Goal: Information Seeking & Learning: Learn about a topic

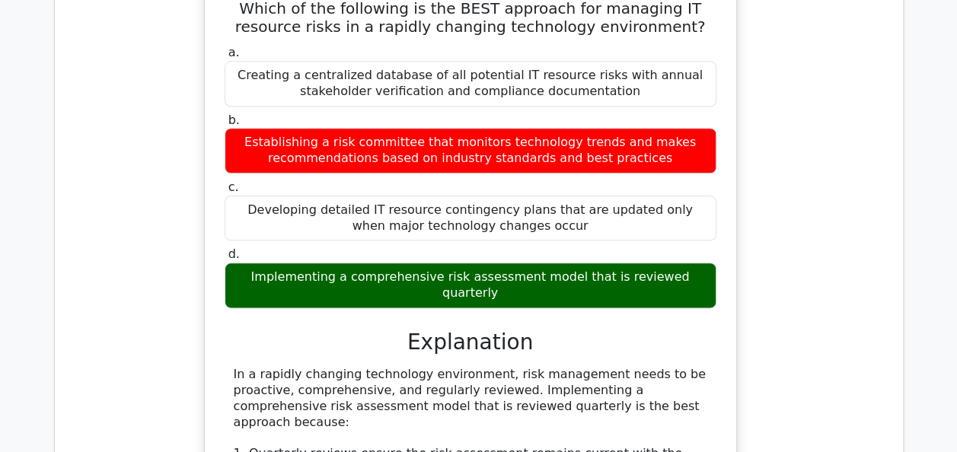
scroll to position [13438, 0]
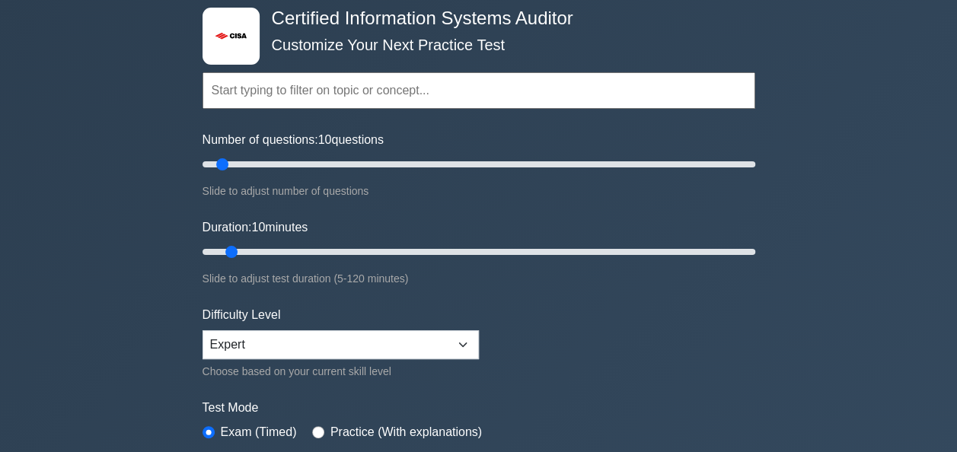
scroll to position [78, 0]
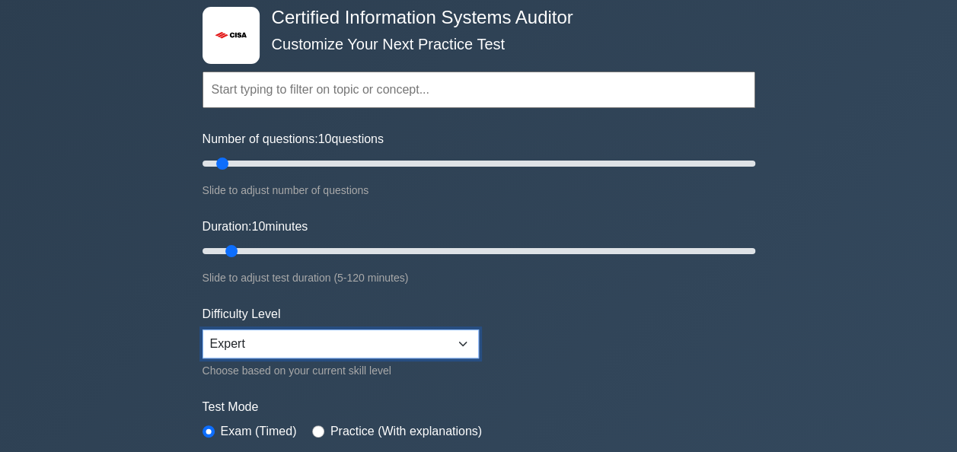
click at [385, 340] on select "Beginner Intermediate Expert" at bounding box center [341, 344] width 276 height 29
click at [384, 340] on select "Beginner Intermediate Expert" at bounding box center [341, 344] width 276 height 29
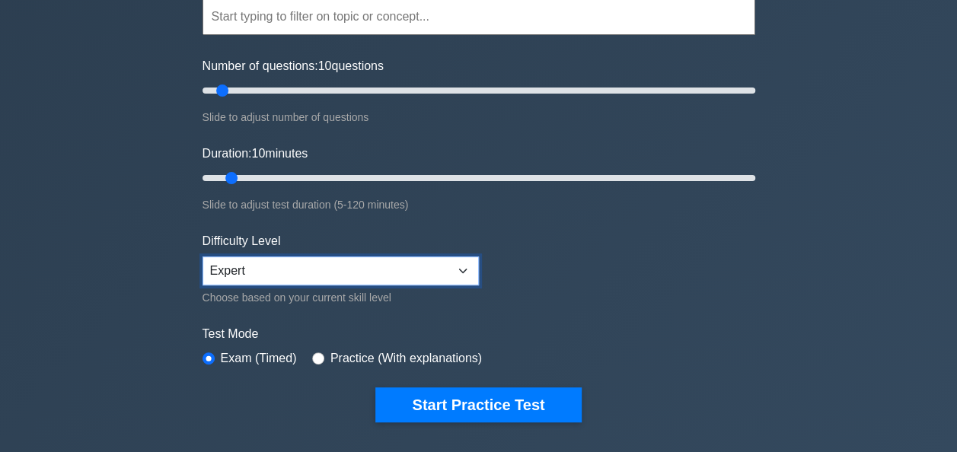
scroll to position [174, 0]
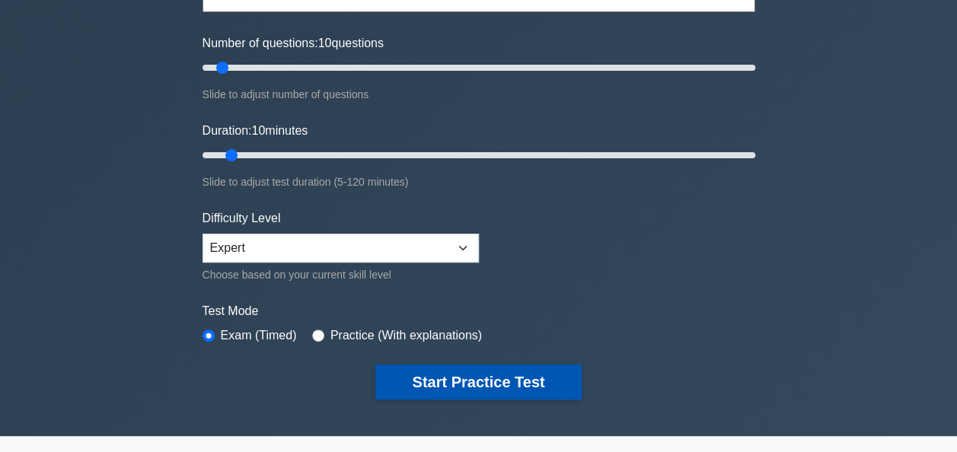
click at [506, 381] on button "Start Practice Test" at bounding box center [478, 382] width 206 height 35
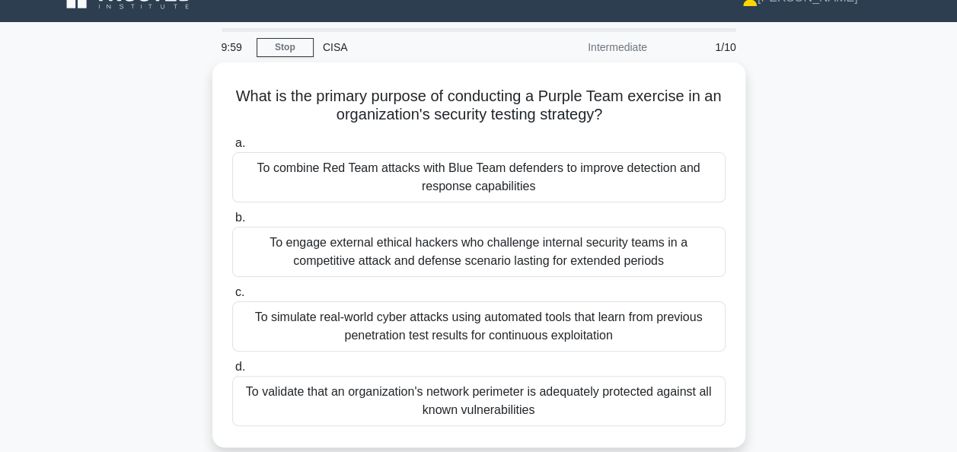
scroll to position [45, 0]
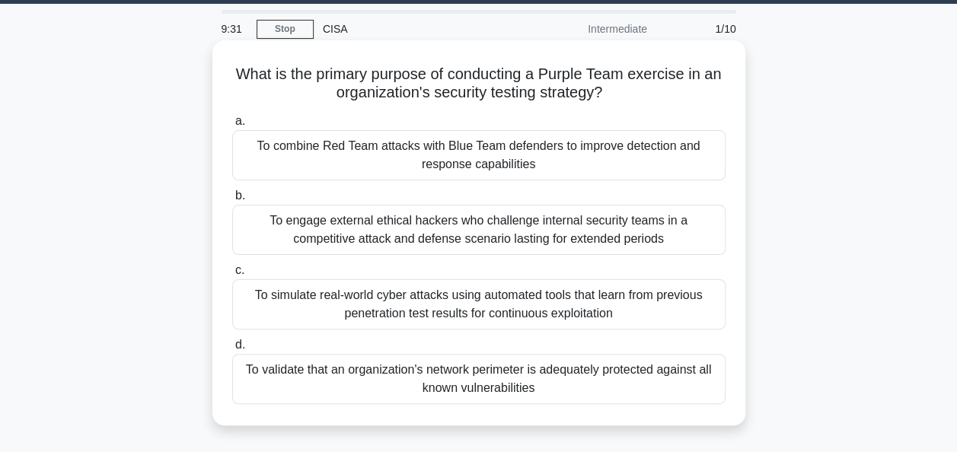
click at [701, 149] on div "To combine Red Team attacks with Blue Team defenders to improve detection and r…" at bounding box center [478, 155] width 493 height 50
click at [232, 126] on input "a. To combine Red Team attacks with Blue Team defenders to improve detection an…" at bounding box center [232, 121] width 0 height 10
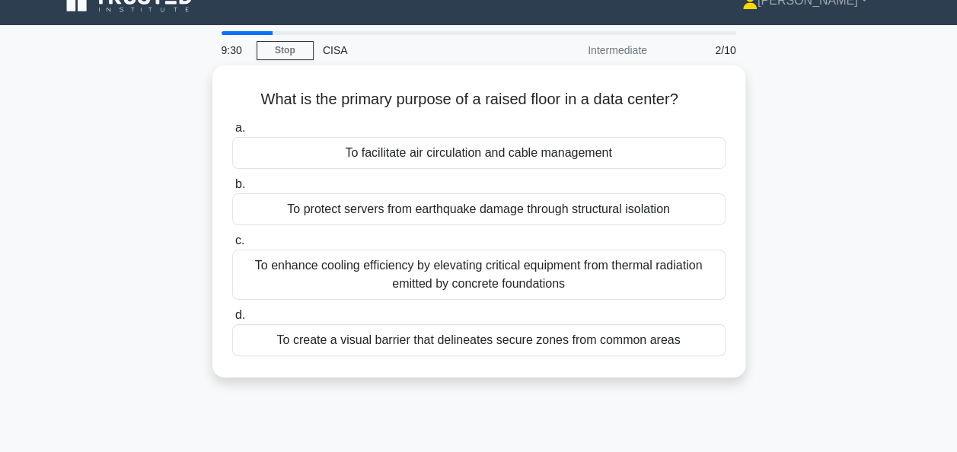
scroll to position [24, 0]
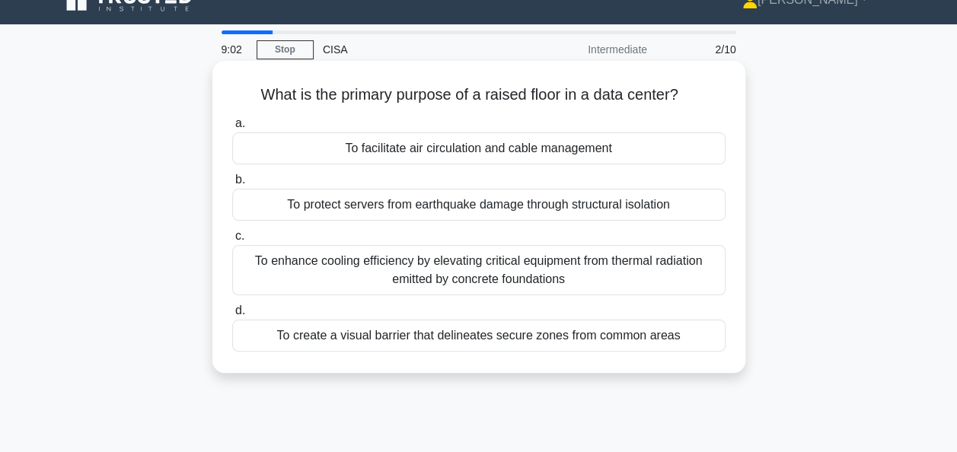
click at [665, 144] on div "To facilitate air circulation and cable management" at bounding box center [478, 148] width 493 height 32
click at [232, 129] on input "a. To facilitate air circulation and cable management" at bounding box center [232, 124] width 0 height 10
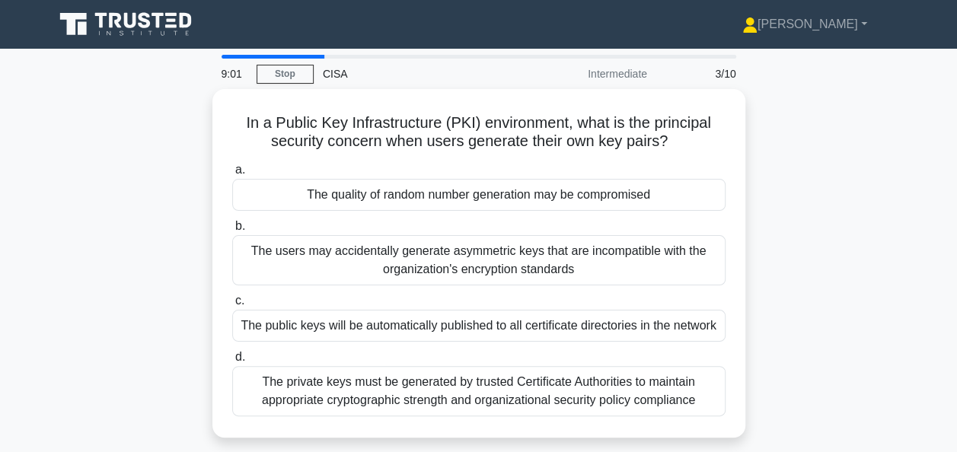
scroll to position [33, 0]
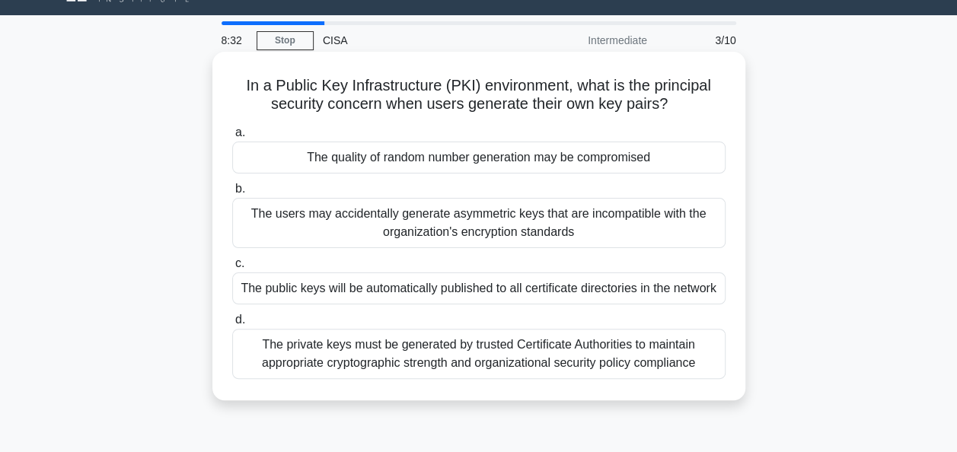
click at [703, 153] on div "The quality of random number generation may be compromised" at bounding box center [478, 158] width 493 height 32
click at [232, 138] on input "a. The quality of random number generation may be compromised" at bounding box center [232, 133] width 0 height 10
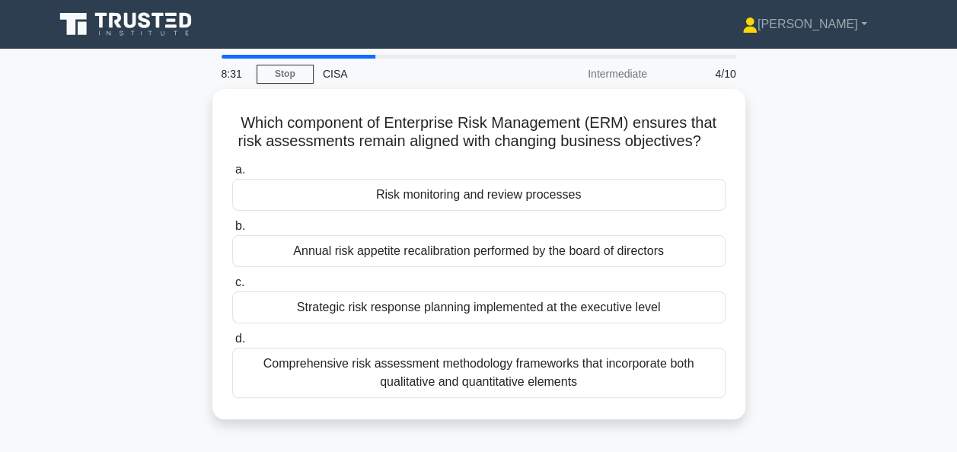
scroll to position [30, 0]
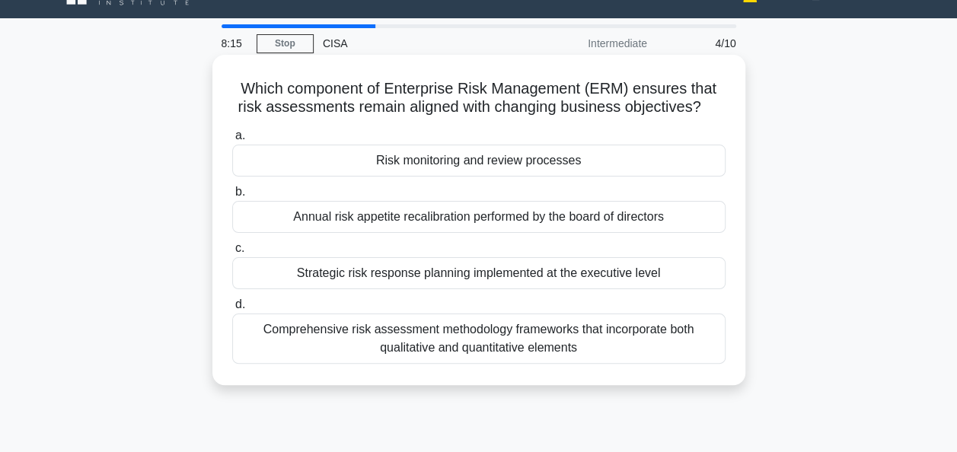
click at [681, 151] on div "Risk monitoring and review processes" at bounding box center [478, 161] width 493 height 32
click at [232, 141] on input "a. Risk monitoring and review processes" at bounding box center [232, 136] width 0 height 10
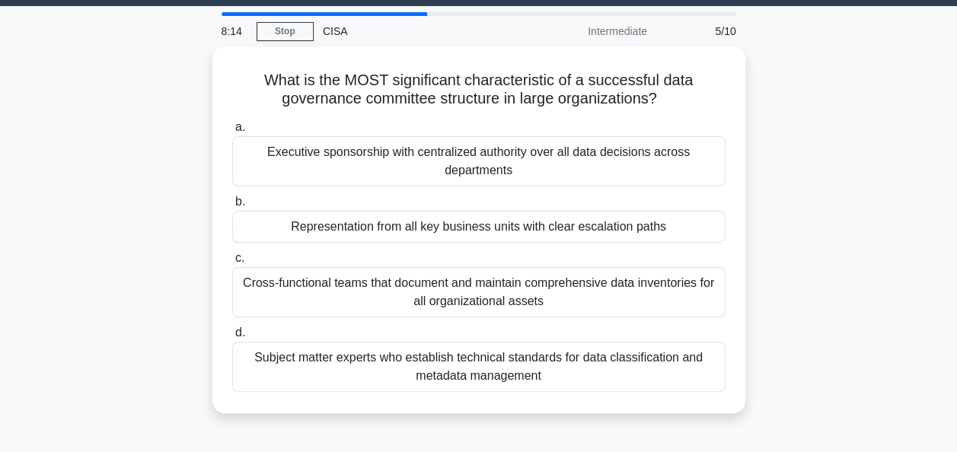
scroll to position [44, 0]
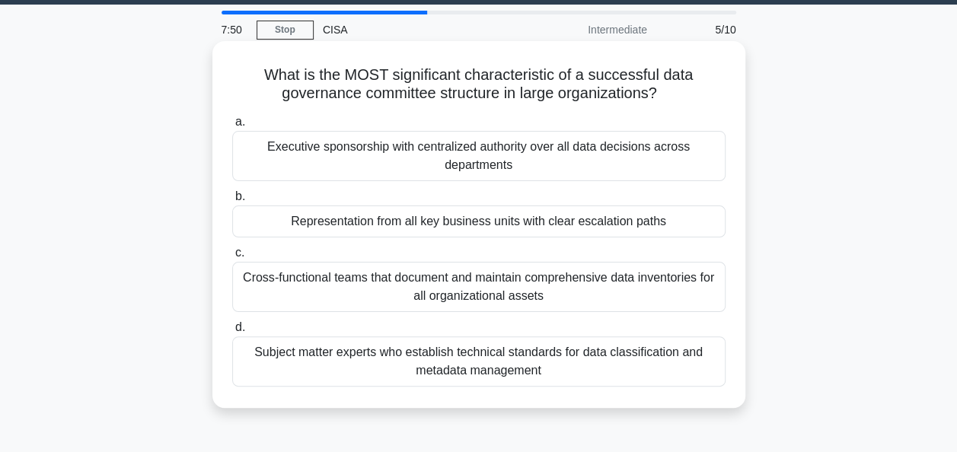
click at [686, 226] on div "Representation from all key business units with clear escalation paths" at bounding box center [478, 222] width 493 height 32
click at [232, 202] on input "b. Representation from all key business units with clear escalation paths" at bounding box center [232, 197] width 0 height 10
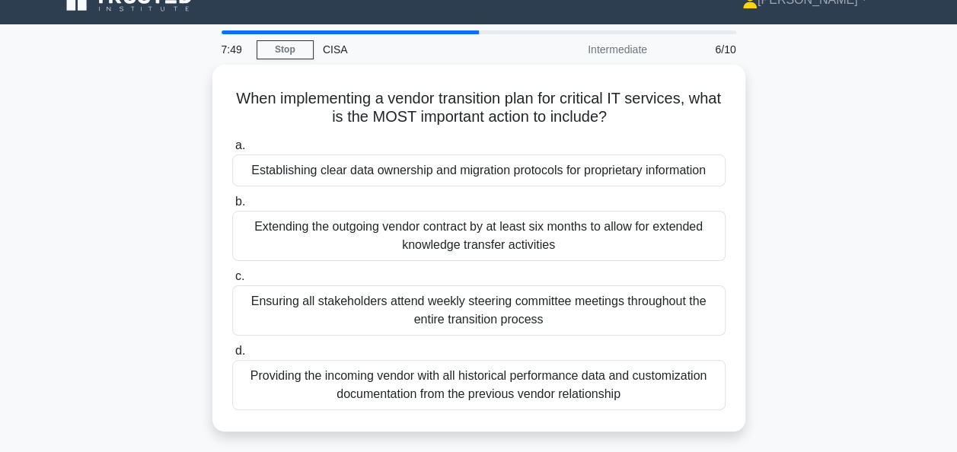
scroll to position [27, 0]
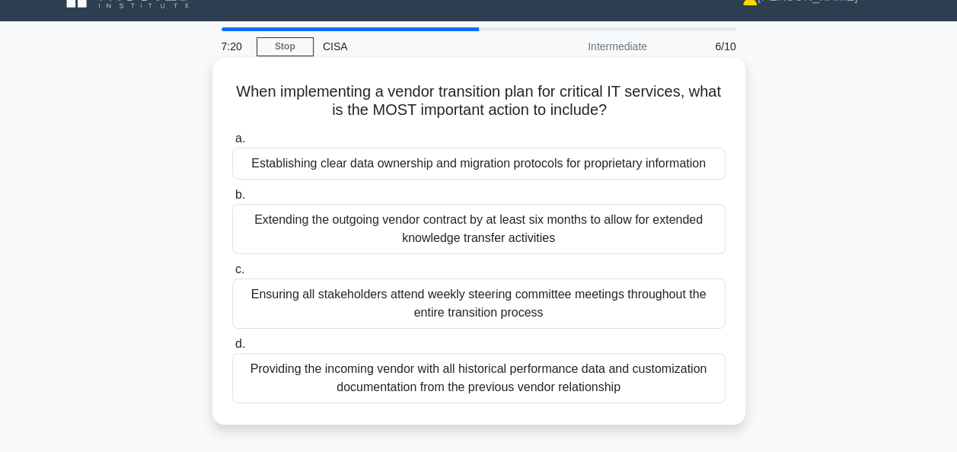
click at [693, 163] on div "Establishing clear data ownership and migration protocols for proprietary infor…" at bounding box center [478, 164] width 493 height 32
click at [232, 144] on input "a. Establishing clear data ownership and migration protocols for proprietary in…" at bounding box center [232, 139] width 0 height 10
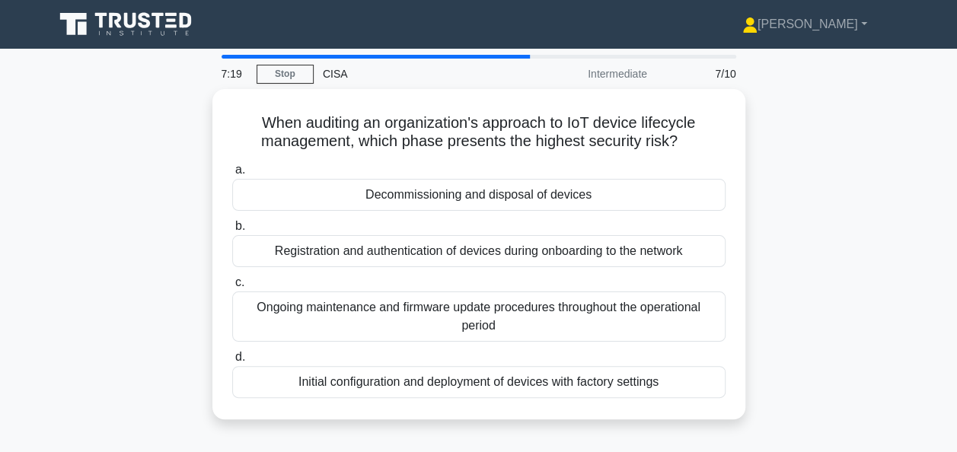
scroll to position [22, 0]
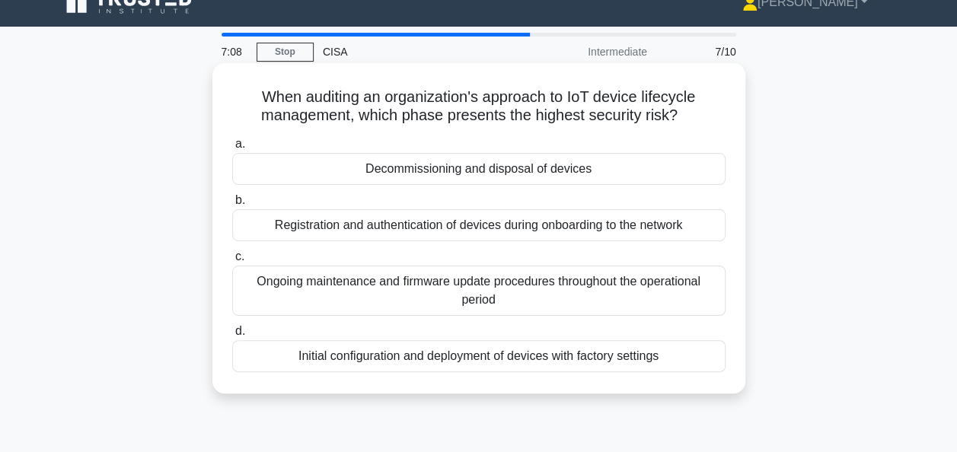
click at [681, 164] on div "Decommissioning and disposal of devices" at bounding box center [478, 169] width 493 height 32
click at [232, 149] on input "a. Decommissioning and disposal of devices" at bounding box center [232, 144] width 0 height 10
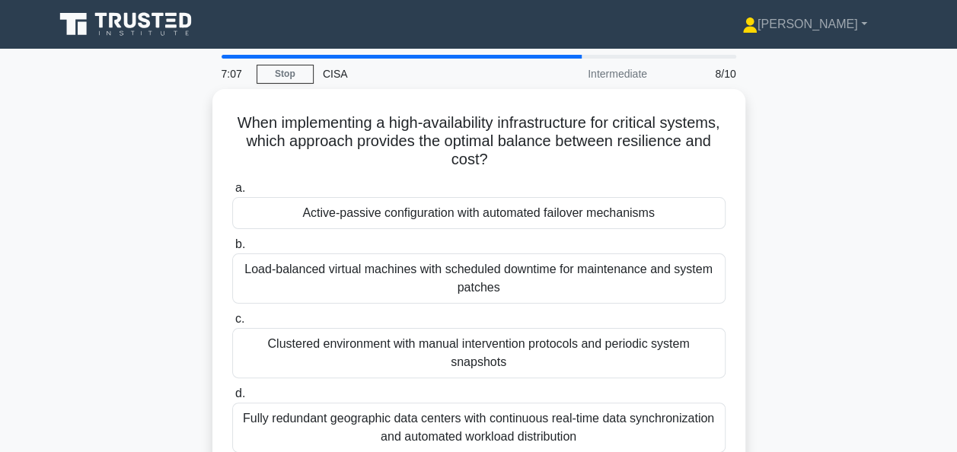
scroll to position [46, 0]
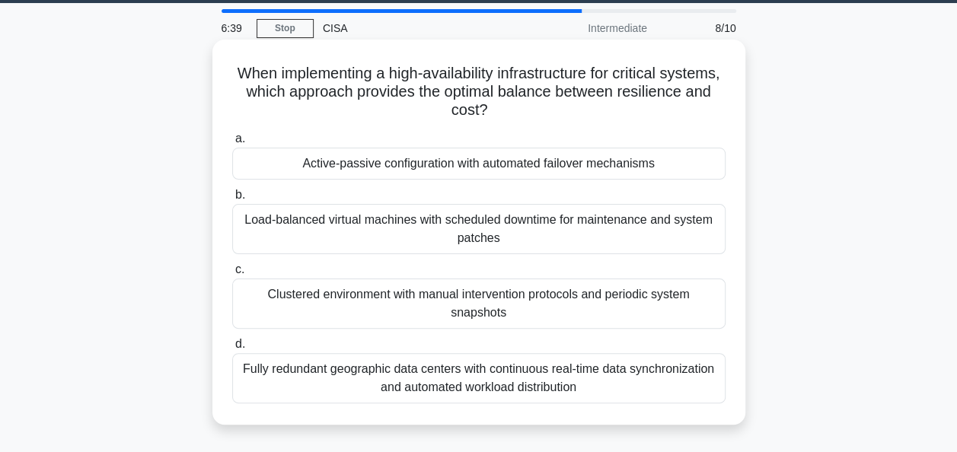
click at [685, 163] on div "Active-passive configuration with automated failover mechanisms" at bounding box center [478, 164] width 493 height 32
click at [232, 144] on input "a. Active-passive configuration with automated failover mechanisms" at bounding box center [232, 139] width 0 height 10
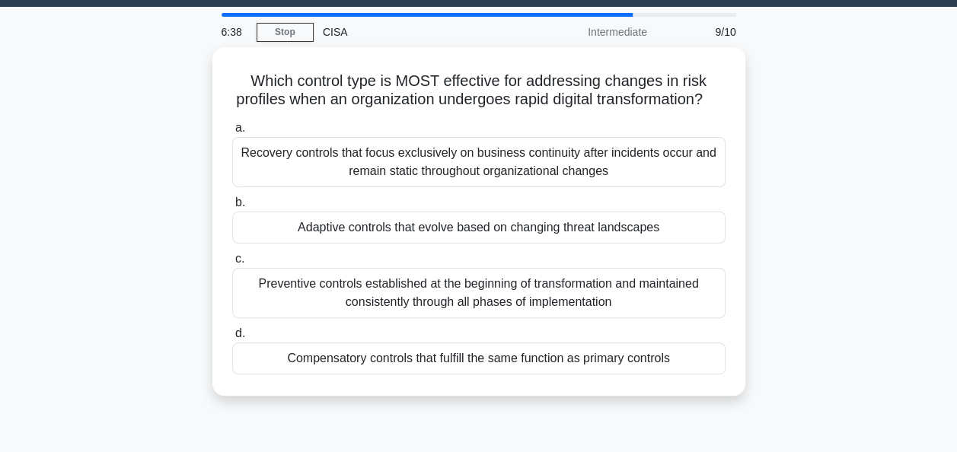
scroll to position [43, 0]
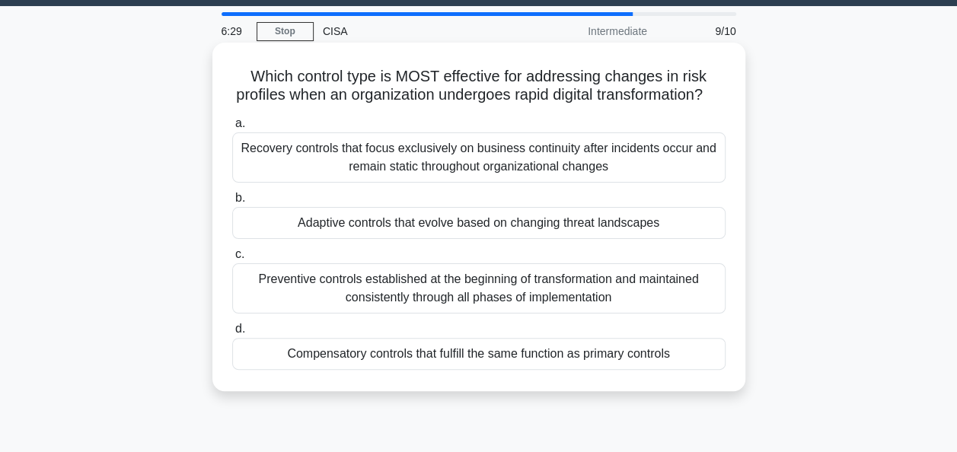
click at [673, 239] on div "Adaptive controls that evolve based on changing threat landscapes" at bounding box center [478, 223] width 493 height 32
click at [232, 203] on input "b. Adaptive controls that evolve based on changing threat landscapes" at bounding box center [232, 198] width 0 height 10
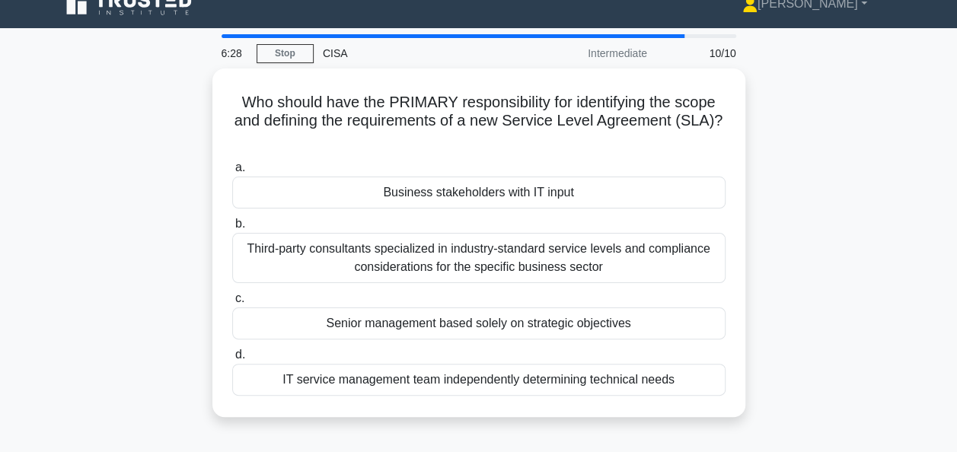
scroll to position [26, 0]
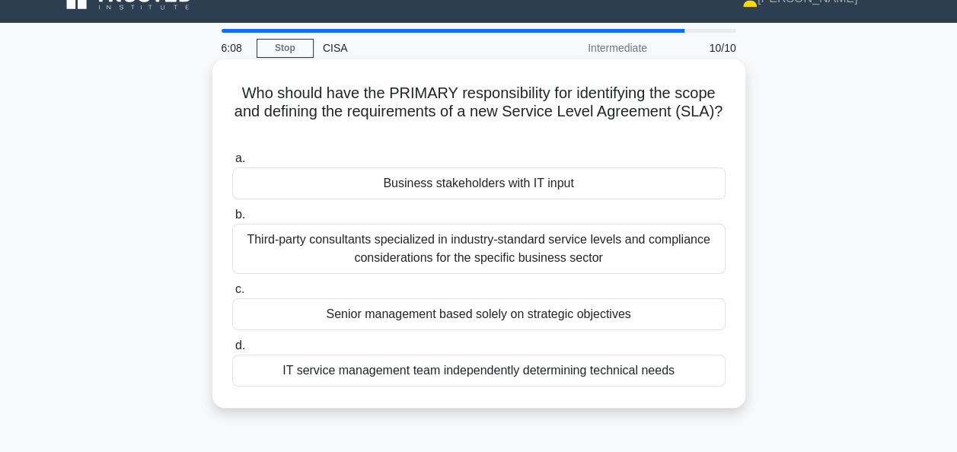
click at [694, 183] on div "Business stakeholders with IT input" at bounding box center [478, 183] width 493 height 32
click at [232, 164] on input "a. Business stakeholders with IT input" at bounding box center [232, 159] width 0 height 10
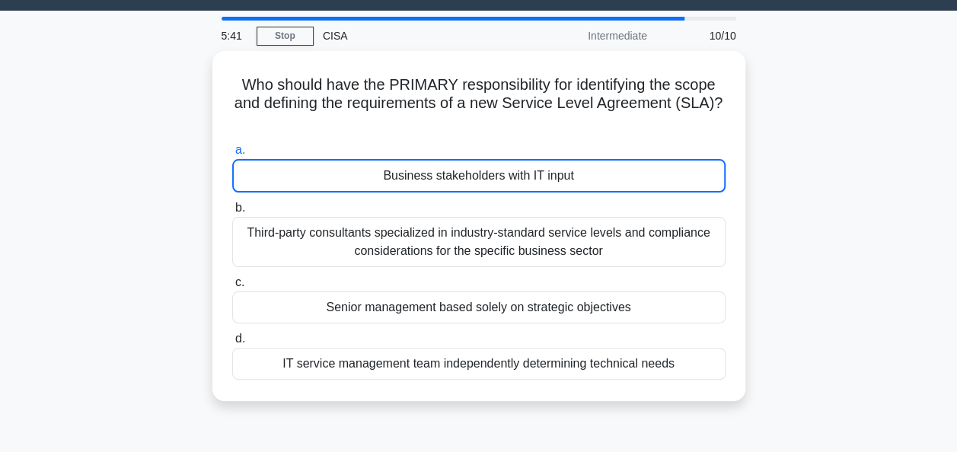
scroll to position [0, 0]
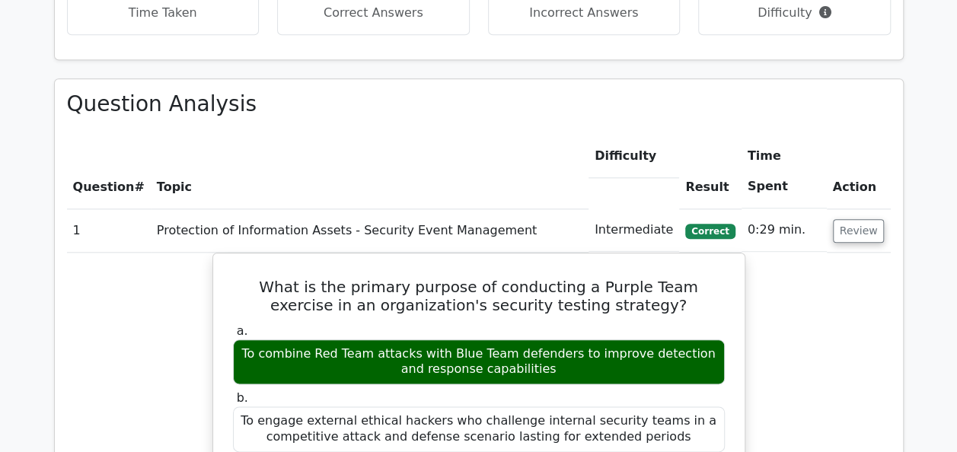
scroll to position [722, 0]
